Goal: Information Seeking & Learning: Learn about a topic

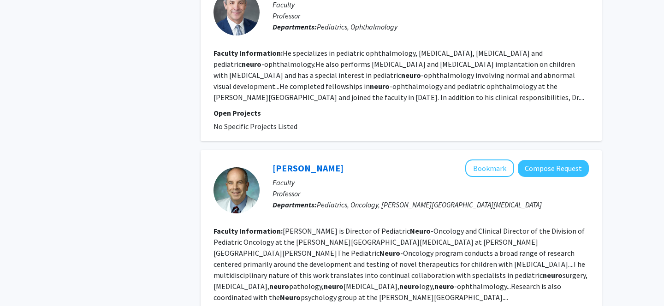
scroll to position [2138, 0]
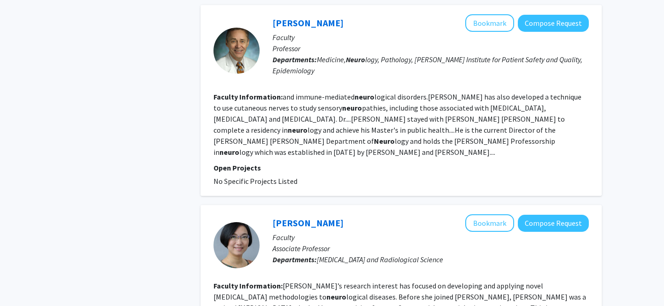
scroll to position [1761, 0]
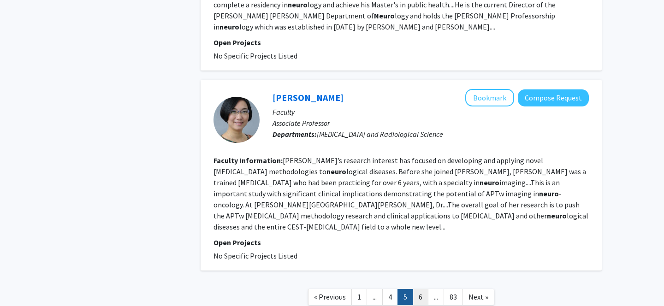
click at [422, 289] on link "6" at bounding box center [421, 297] width 16 height 16
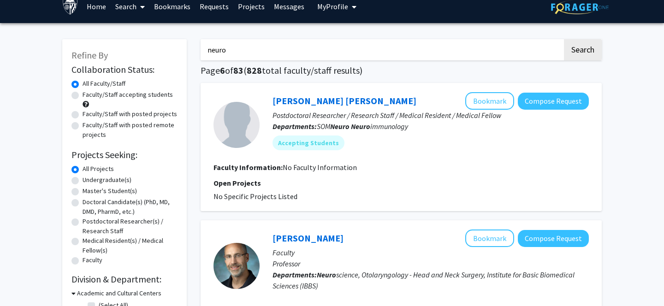
scroll to position [11, 0]
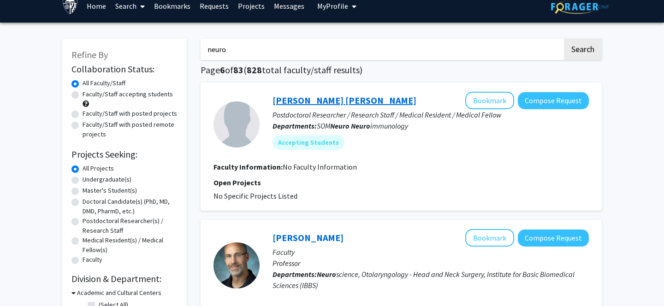
click at [347, 102] on link "Juan Jacobo Ramirez Triana" at bounding box center [345, 101] width 144 height 12
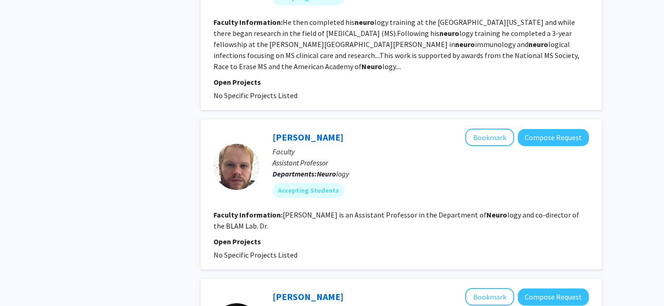
scroll to position [1757, 0]
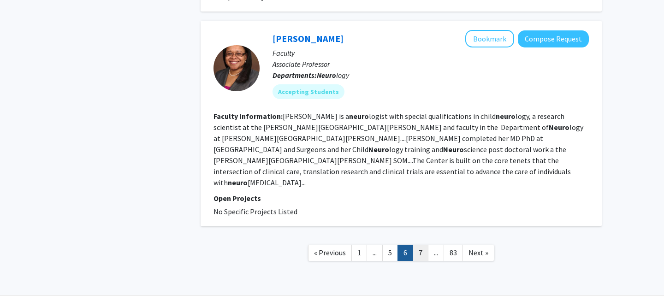
click at [425, 245] on link "7" at bounding box center [421, 253] width 16 height 16
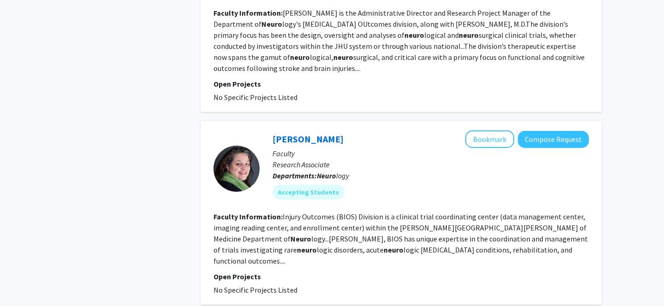
scroll to position [1819, 0]
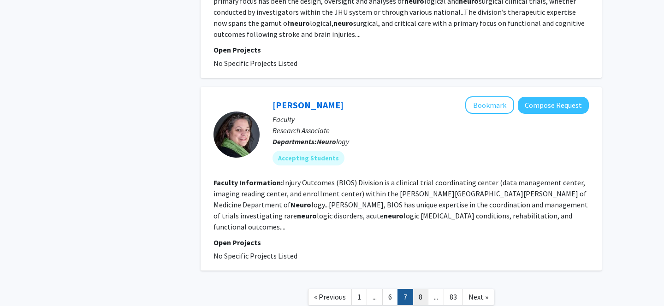
click at [423, 289] on link "8" at bounding box center [421, 297] width 16 height 16
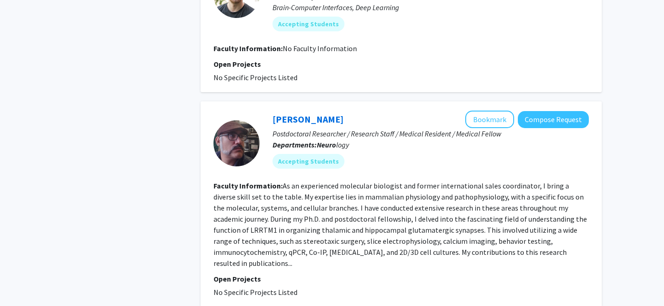
scroll to position [535, 0]
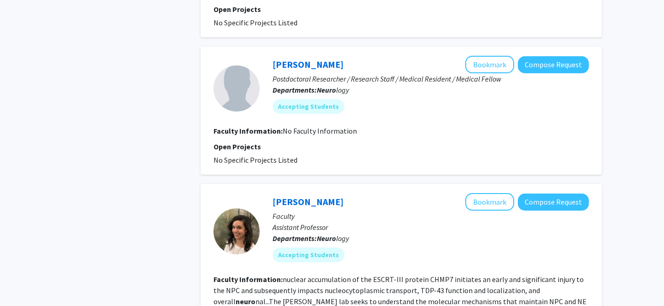
scroll to position [796, 0]
click at [129, 144] on div "Refine By Collaboration Status: Collaboration Status All Faculty/Staff Collabor…" at bounding box center [124, 219] width 138 height 1951
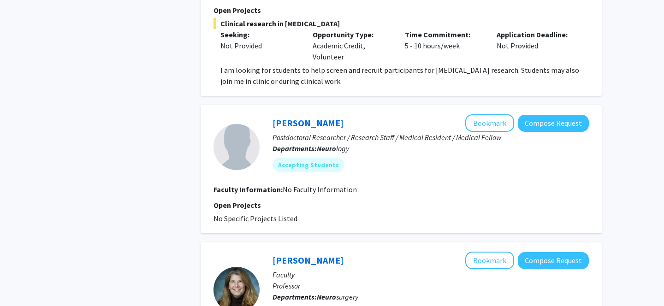
scroll to position [1342, 0]
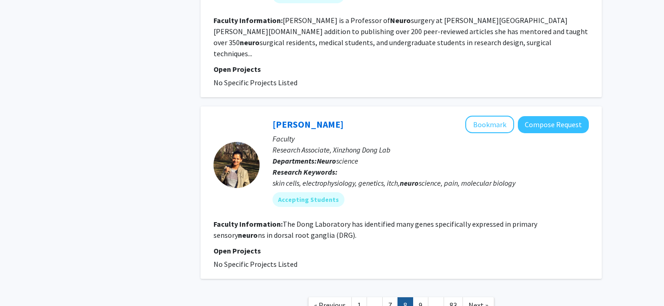
scroll to position [1662, 0]
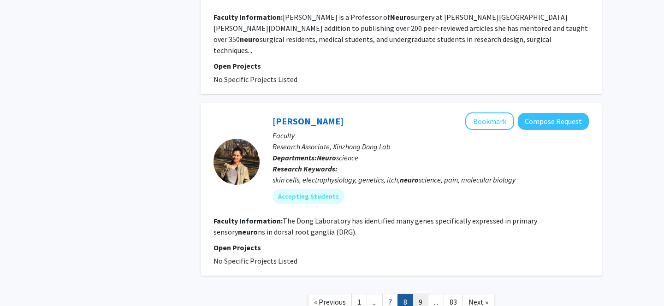
click at [423, 294] on link "9" at bounding box center [421, 302] width 16 height 16
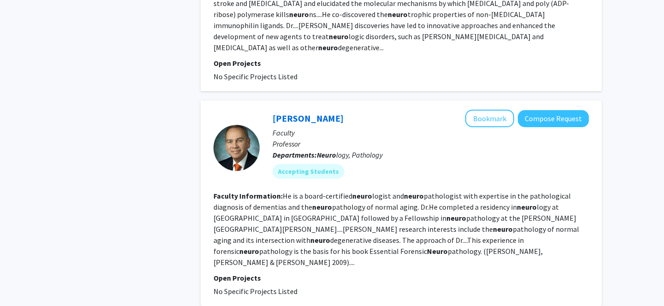
scroll to position [1831, 0]
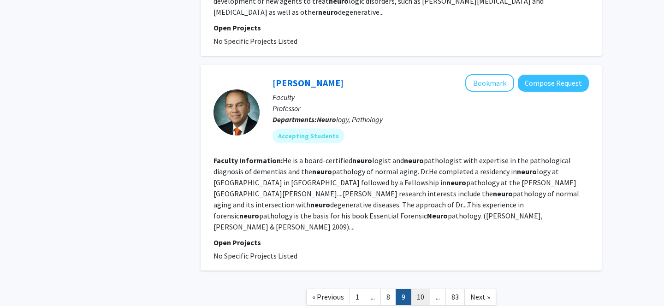
click at [421, 289] on link "10" at bounding box center [420, 297] width 19 height 16
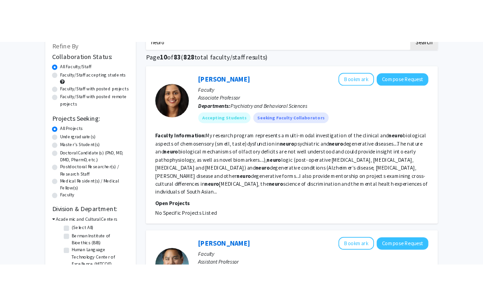
scroll to position [60, 0]
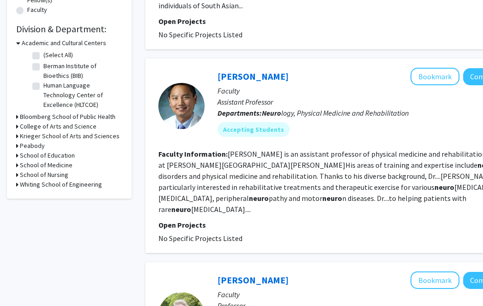
click at [318, 233] on fg-project-list "No Specific Projects Listed" at bounding box center [346, 238] width 376 height 11
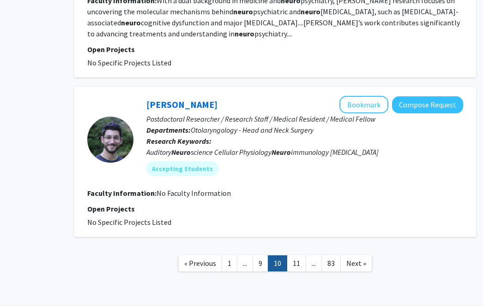
scroll to position [1946, 71]
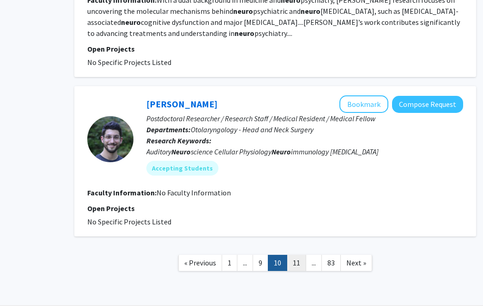
click at [297, 255] on link "11" at bounding box center [296, 263] width 19 height 16
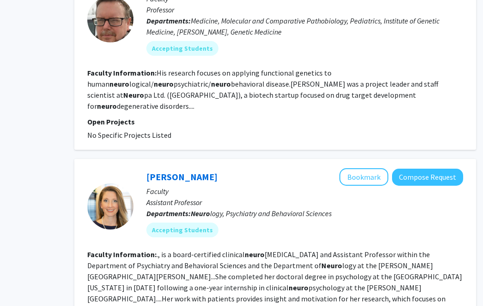
scroll to position [1847, 71]
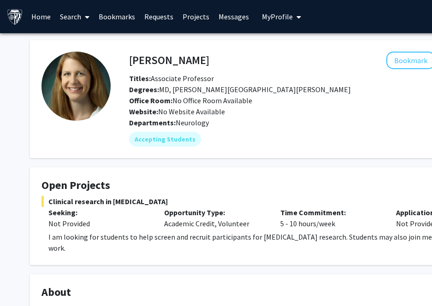
scroll to position [506, 0]
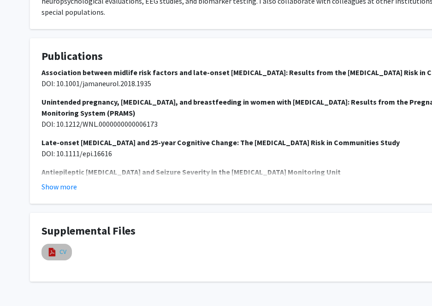
click at [60, 247] on link "CV" at bounding box center [63, 252] width 7 height 10
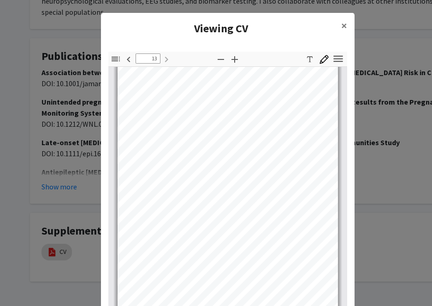
scroll to position [3519, 0]
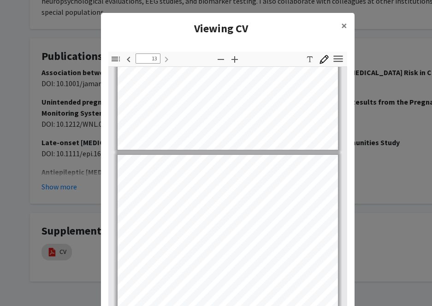
type input "12"
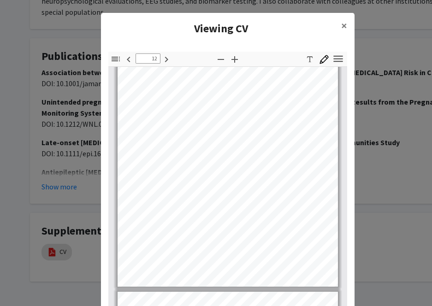
scroll to position [3267, 0]
click at [340, 28] on button "×" at bounding box center [344, 26] width 21 height 26
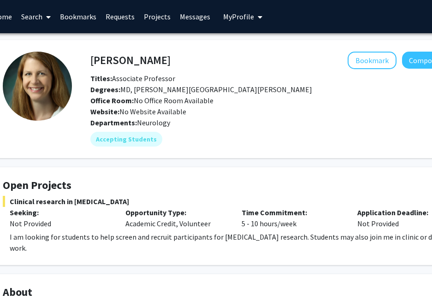
scroll to position [0, 0]
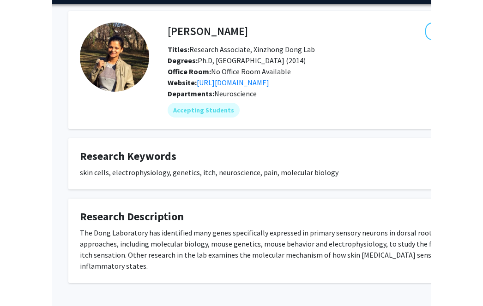
scroll to position [29, 15]
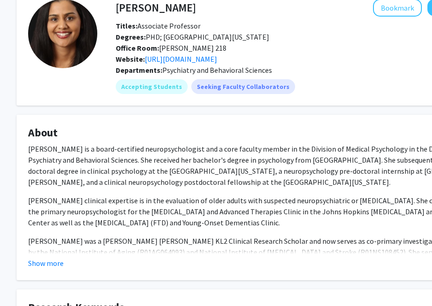
scroll to position [0, 13]
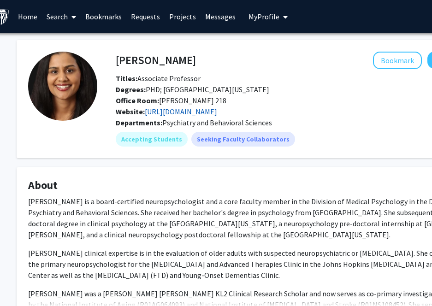
click at [188, 114] on link "https://form.jotform.com/82507358884166" at bounding box center [181, 111] width 72 height 9
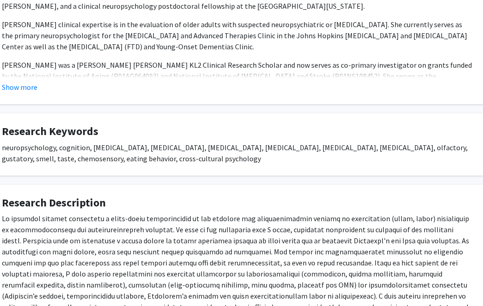
scroll to position [141, 40]
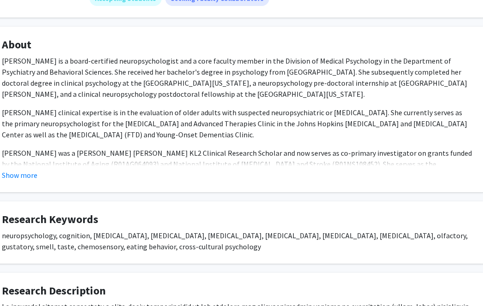
click at [24, 183] on fg-card "About Dr. Kamath is a board-certified neuropsychologist and a core faculty memb…" at bounding box center [237, 110] width 494 height 166
click at [26, 178] on button "Show more" at bounding box center [20, 175] width 36 height 11
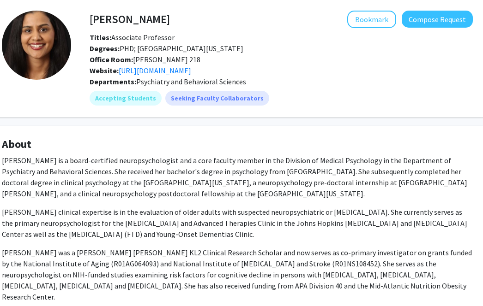
scroll to position [36, 40]
